Goal: Information Seeking & Learning: Check status

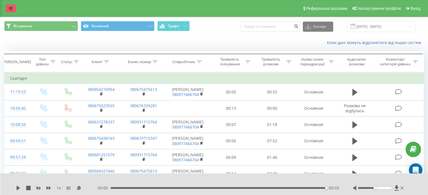
click at [11, 5] on link at bounding box center [11, 8] width 10 height 8
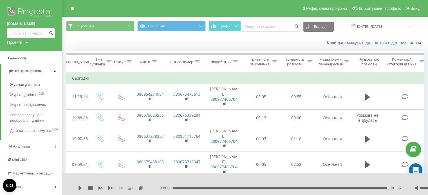
click at [27, 8] on img at bounding box center [31, 13] width 48 height 14
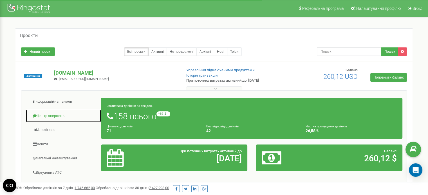
click at [58, 116] on link "Центр звернень" at bounding box center [64, 116] width 76 height 14
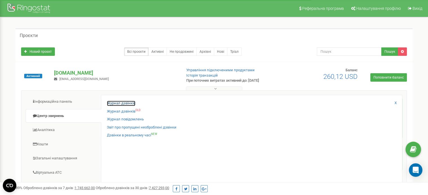
click at [115, 105] on link "Журнал дзвінків" at bounding box center [121, 103] width 28 height 5
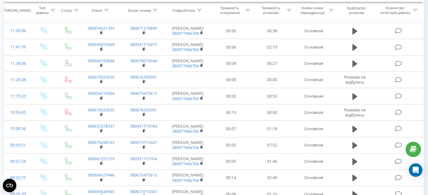
scroll to position [309, 0]
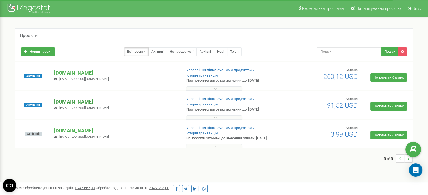
click at [85, 104] on p "[DOMAIN_NAME]" at bounding box center [115, 101] width 123 height 7
click at [86, 100] on p "[DOMAIN_NAME]" at bounding box center [115, 101] width 123 height 7
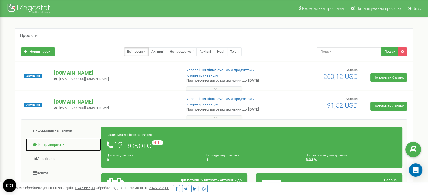
click at [56, 144] on link "Центр звернень" at bounding box center [64, 145] width 76 height 14
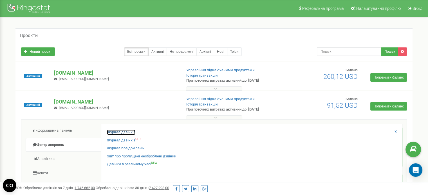
click at [118, 131] on link "Журнал дзвінків" at bounding box center [121, 132] width 28 height 5
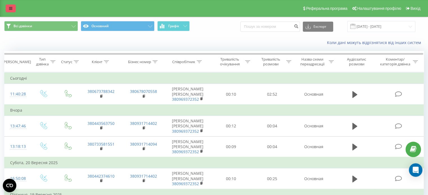
click at [10, 8] on icon at bounding box center [10, 8] width 3 height 4
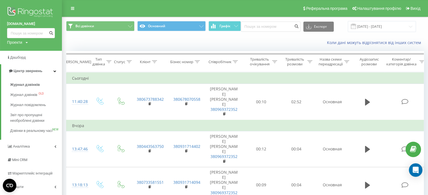
click at [30, 9] on img at bounding box center [31, 13] width 48 height 14
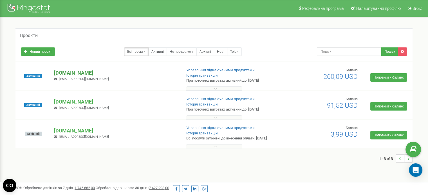
click at [64, 73] on p "[DOMAIN_NAME]" at bounding box center [115, 72] width 123 height 7
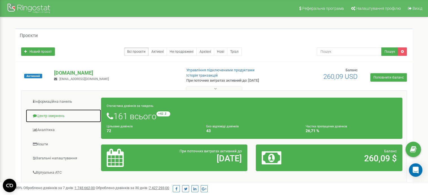
click at [59, 114] on link "Центр звернень" at bounding box center [64, 116] width 76 height 14
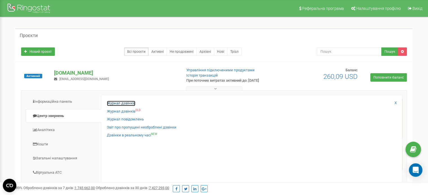
click at [110, 103] on link "Журнал дзвінків" at bounding box center [121, 103] width 28 height 5
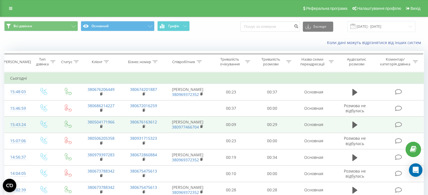
click at [400, 125] on icon at bounding box center [397, 125] width 7 height 6
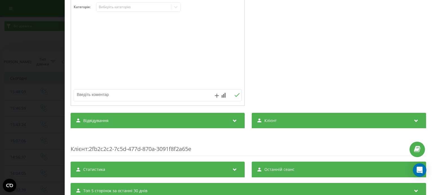
scroll to position [109, 0]
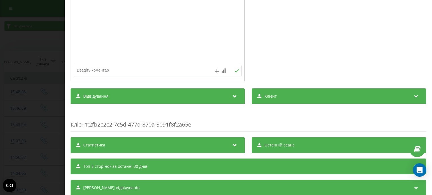
click at [103, 96] on span "Відвідування" at bounding box center [95, 97] width 25 height 6
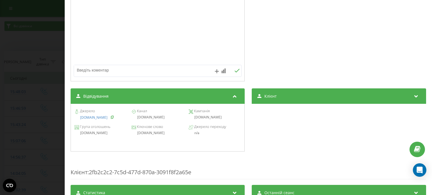
click at [110, 118] on icon at bounding box center [112, 117] width 4 height 3
